Goal: Information Seeking & Learning: Find specific fact

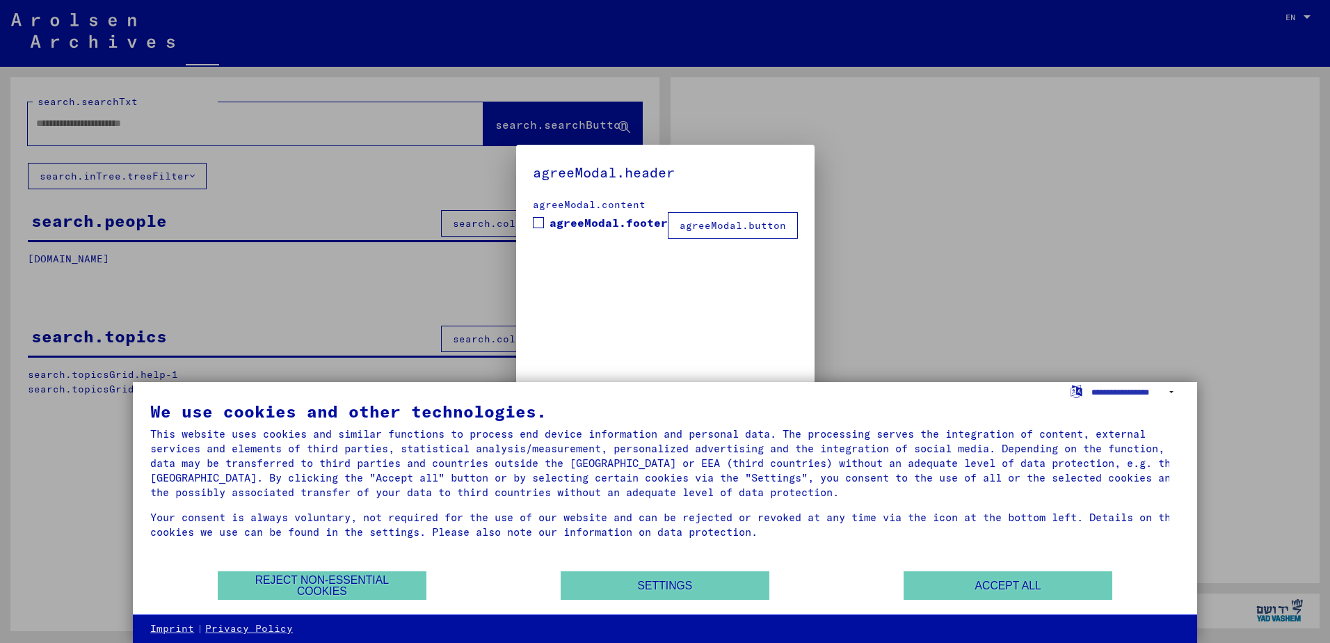
type input "********"
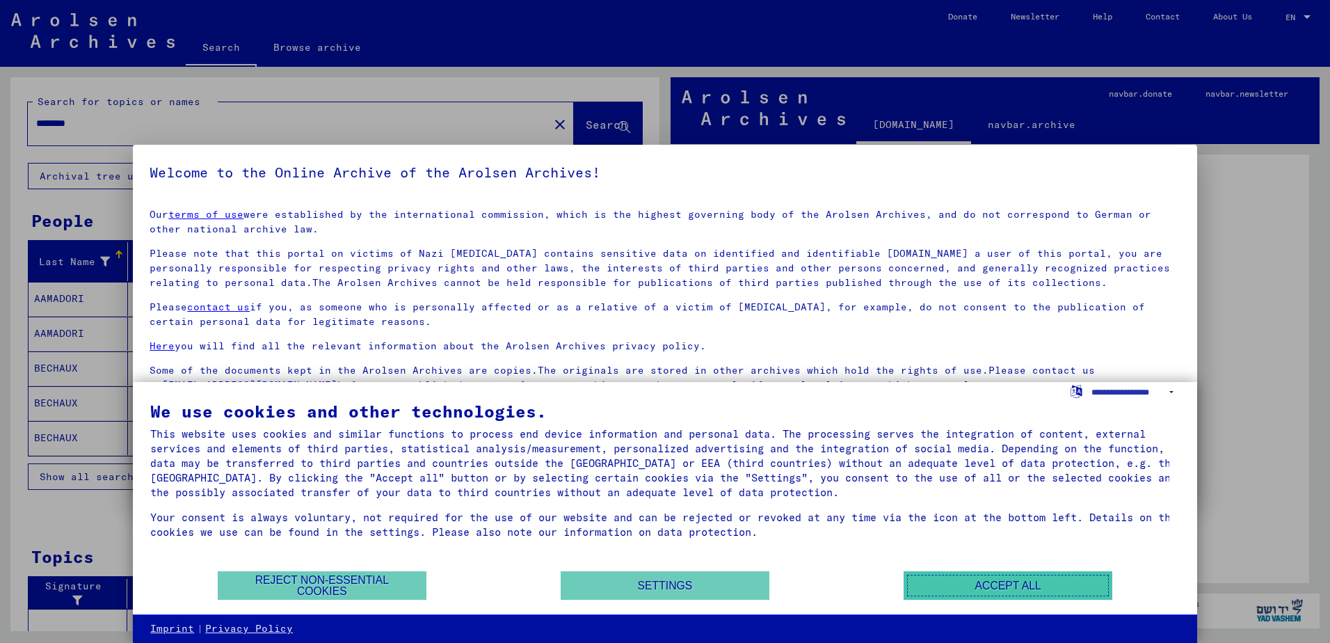
click at [961, 587] on button "Accept all" at bounding box center [1007, 585] width 209 height 29
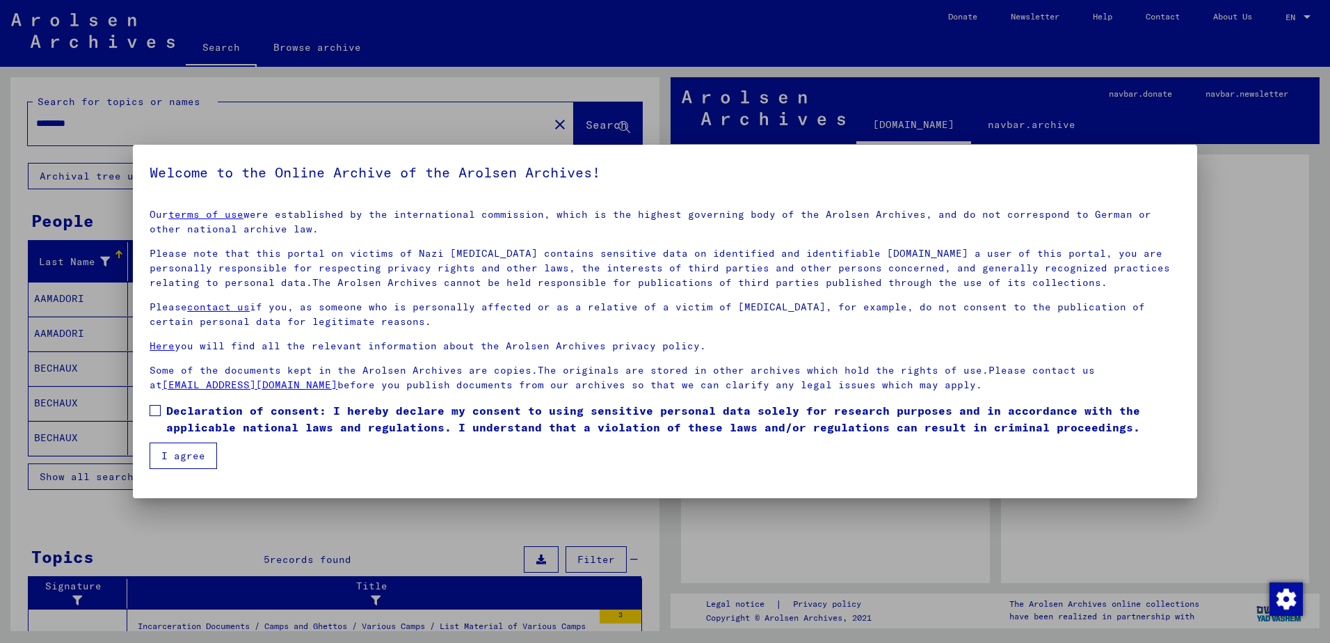
click at [167, 400] on mat-dialog-content "Our terms of use were established by the international commission, which is the…" at bounding box center [665, 333] width 1064 height 271
click at [159, 410] on span at bounding box center [155, 410] width 11 height 11
click at [174, 456] on button "I agree" at bounding box center [183, 455] width 67 height 26
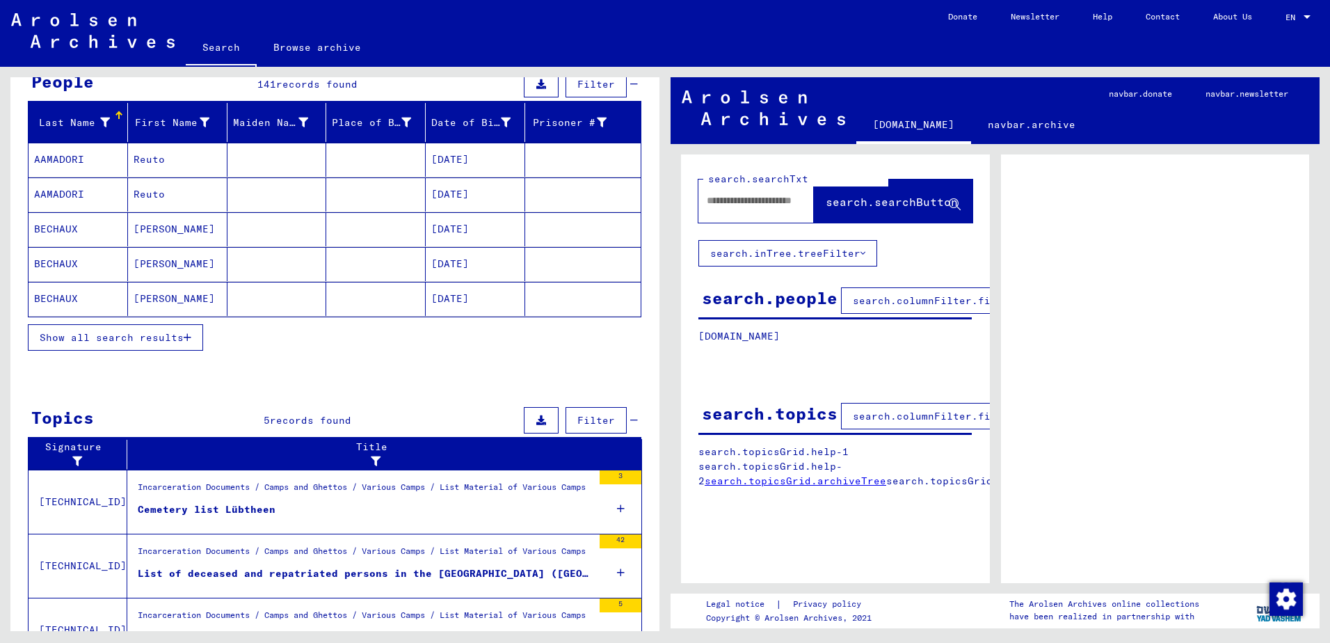
scroll to position [339, 0]
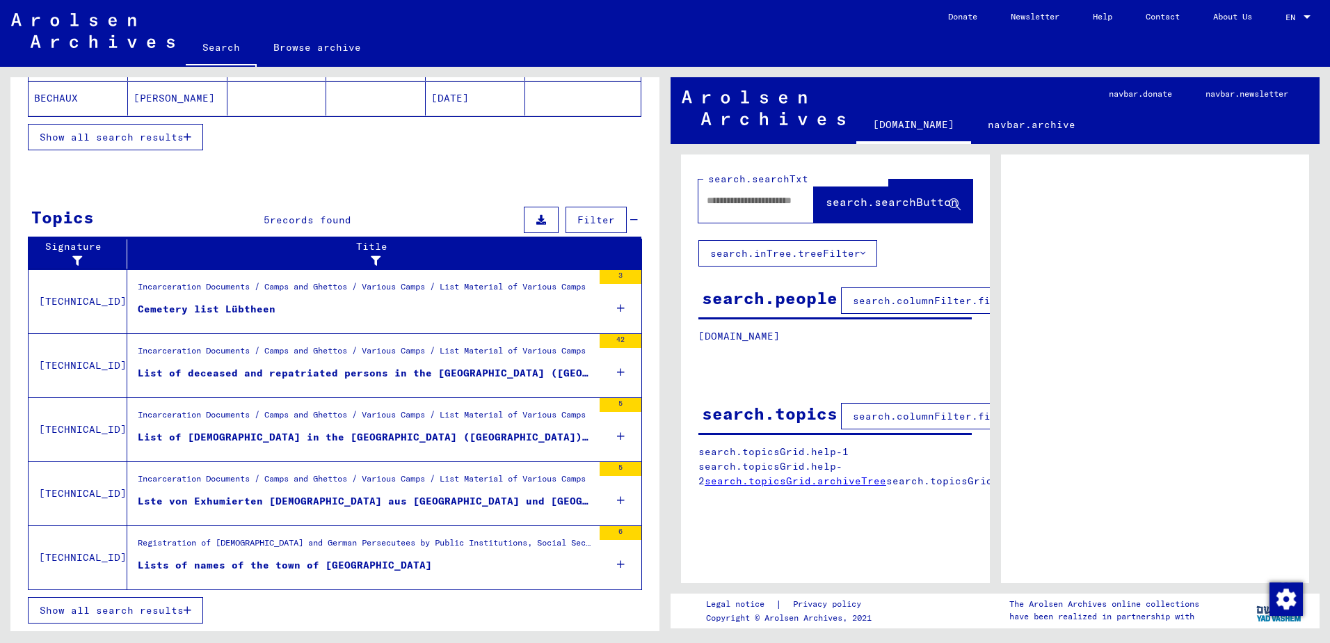
click at [193, 311] on div "Cemetery list Lübtheen" at bounding box center [207, 309] width 138 height 15
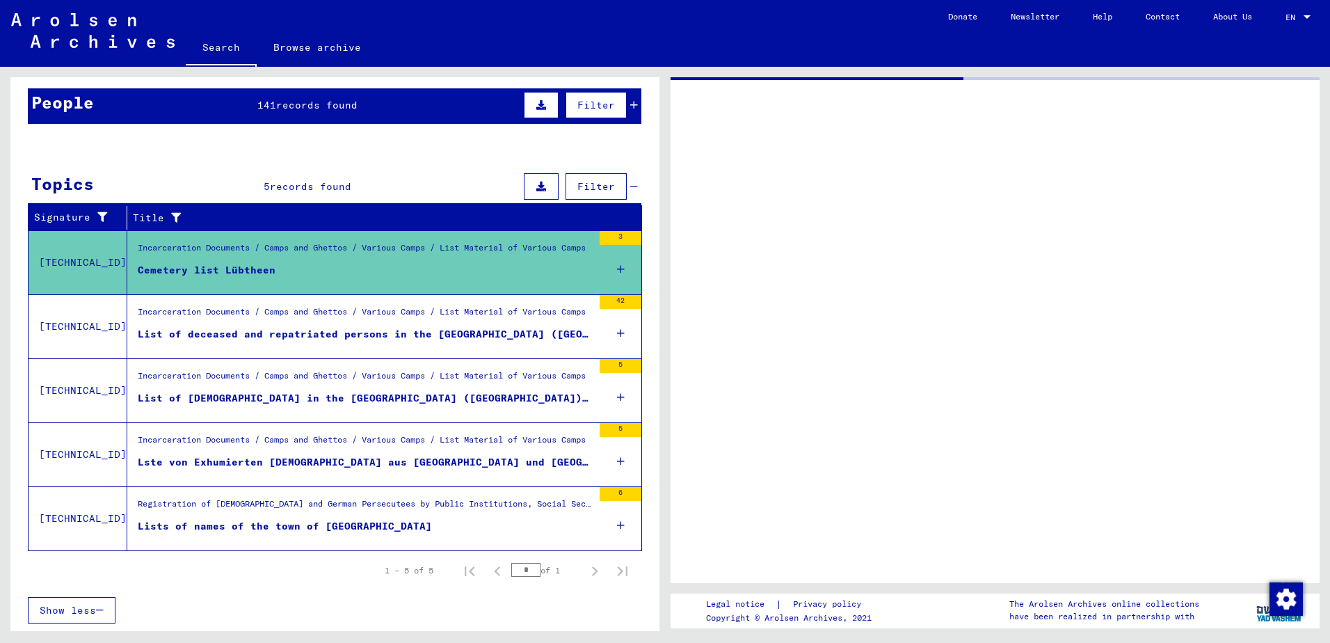
scroll to position [118, 0]
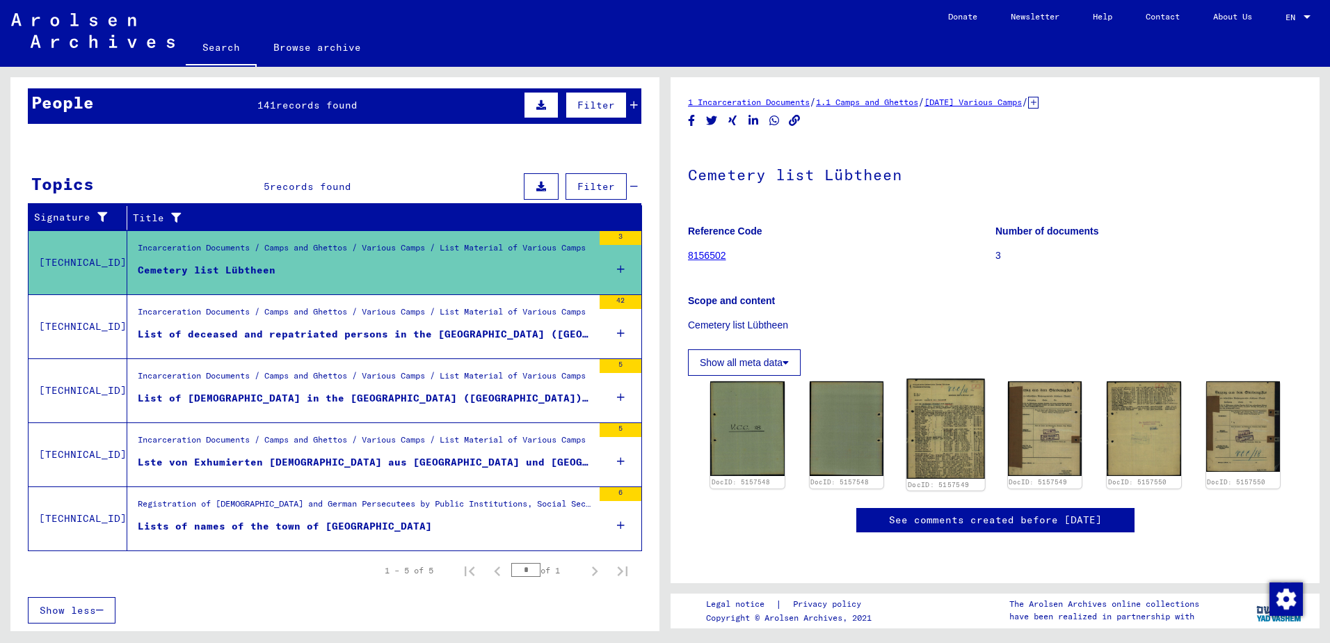
click at [951, 445] on img at bounding box center [945, 427] width 78 height 99
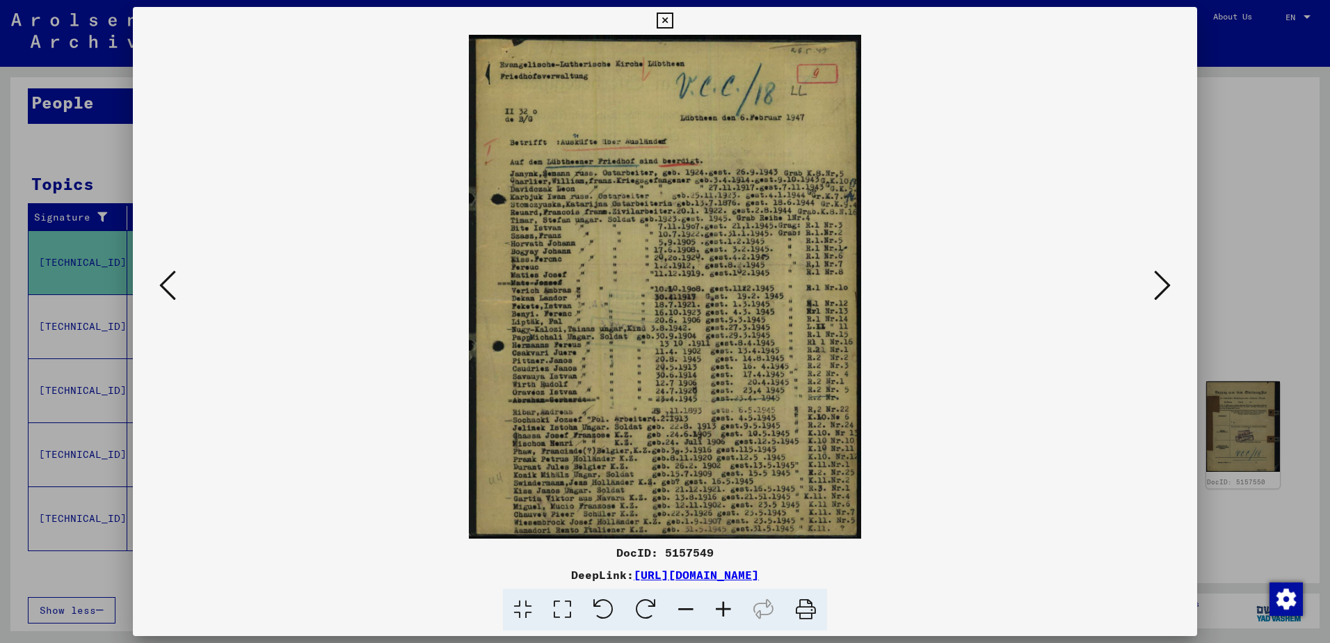
click at [1154, 285] on icon at bounding box center [1162, 284] width 17 height 33
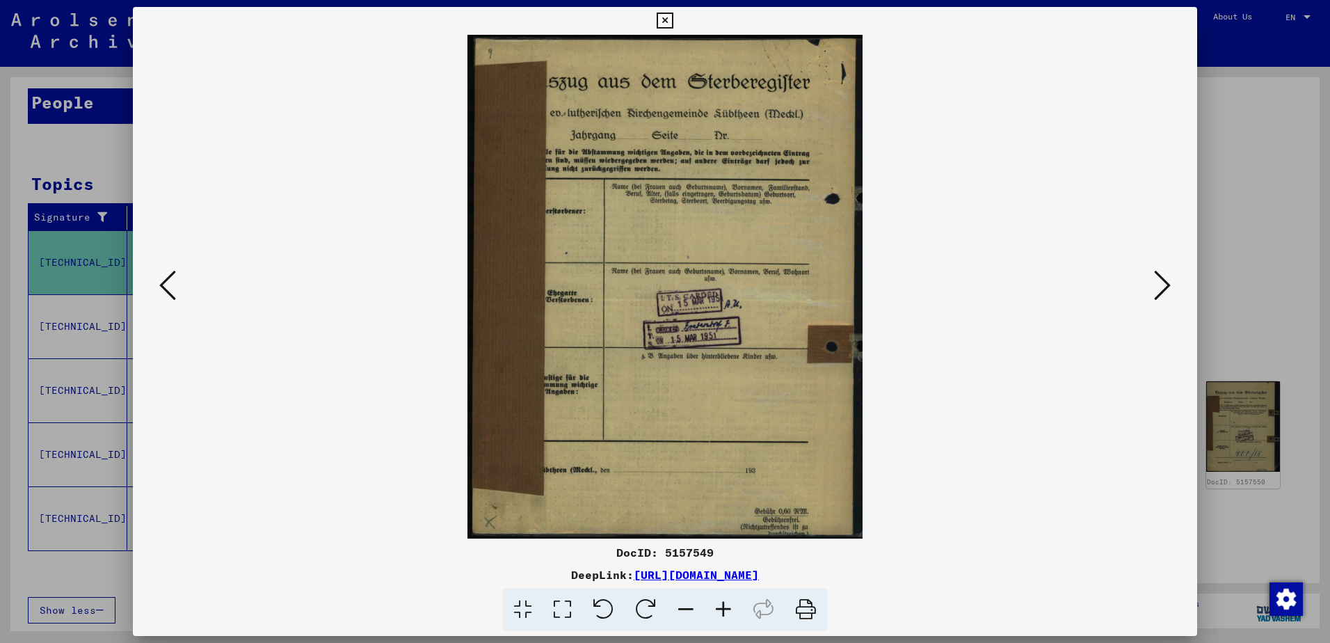
click at [1154, 285] on icon at bounding box center [1162, 284] width 17 height 33
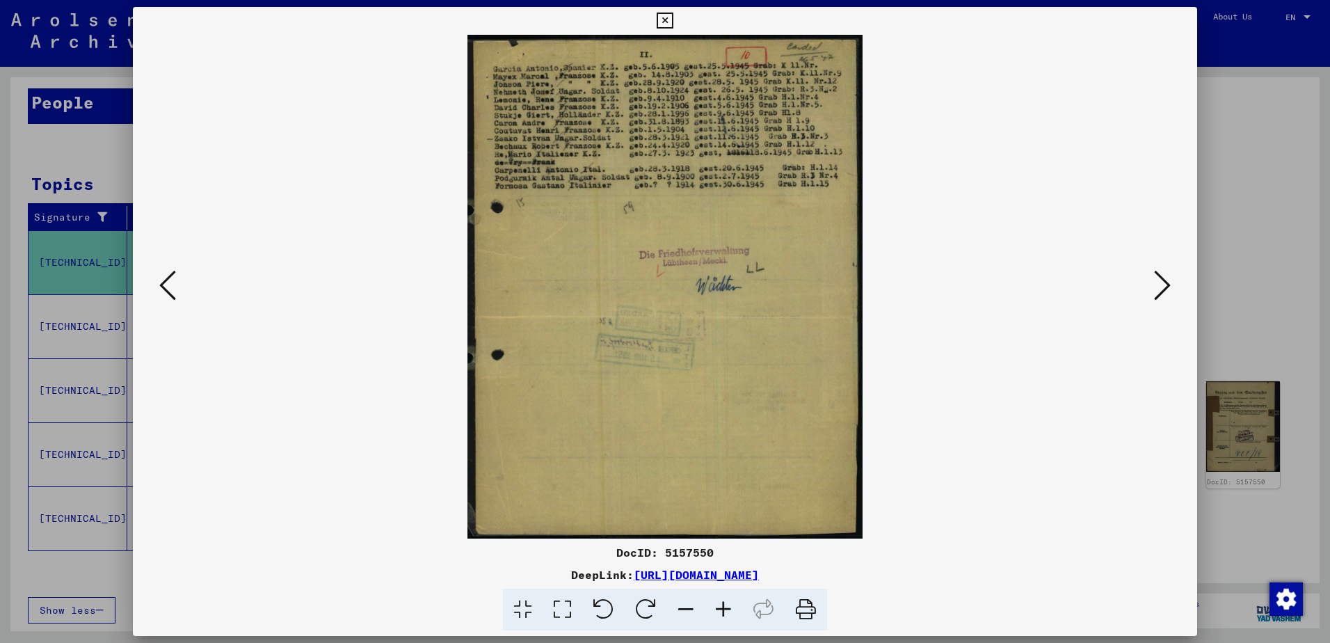
click at [171, 282] on icon at bounding box center [167, 284] width 17 height 33
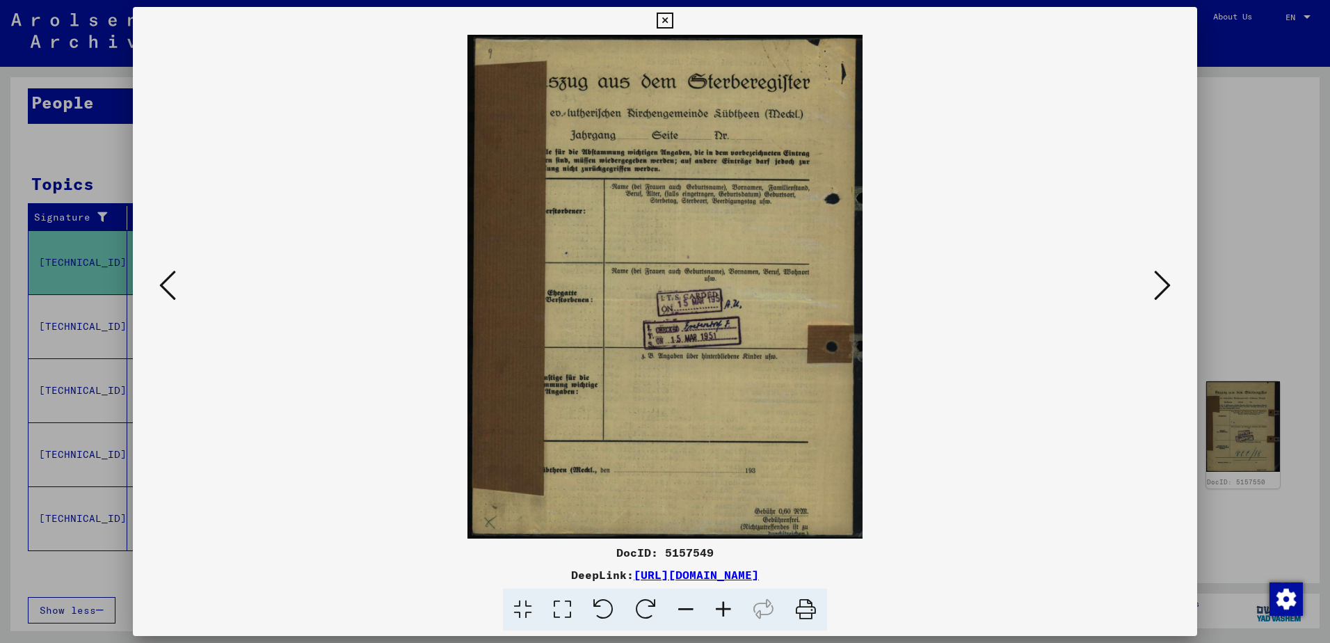
click at [171, 282] on icon at bounding box center [167, 284] width 17 height 33
